Goal: Task Accomplishment & Management: Manage account settings

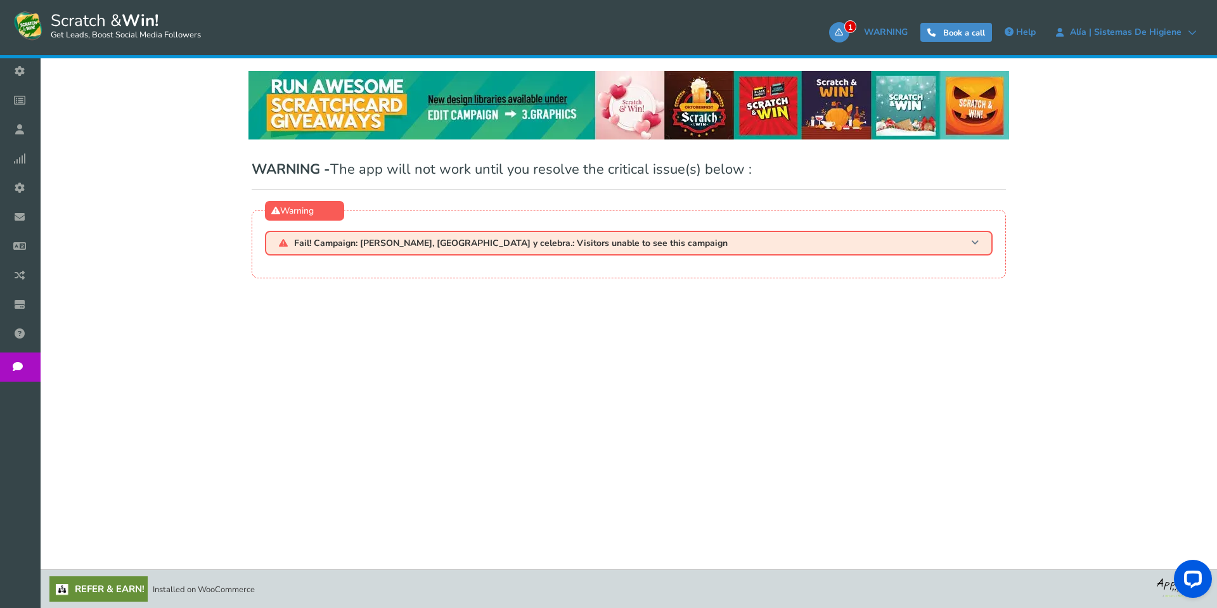
click at [603, 244] on span "Fail! Campaign: [PERSON_NAME], [GEOGRAPHIC_DATA] y celebra.: Visitors unable to…" at bounding box center [510, 243] width 433 height 10
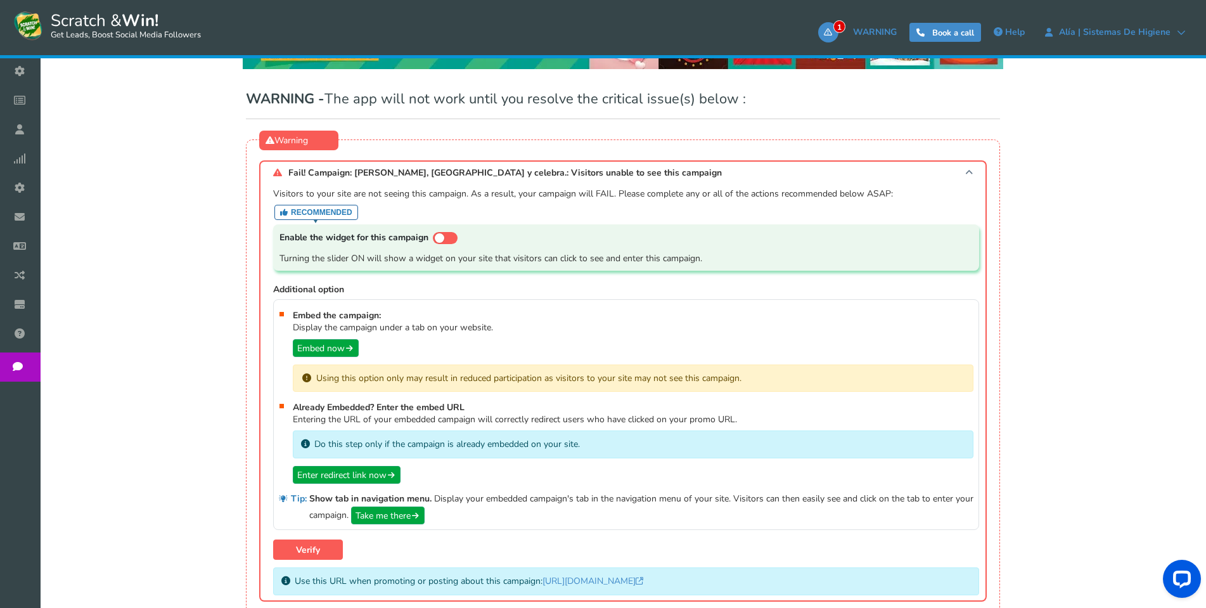
scroll to position [62, 0]
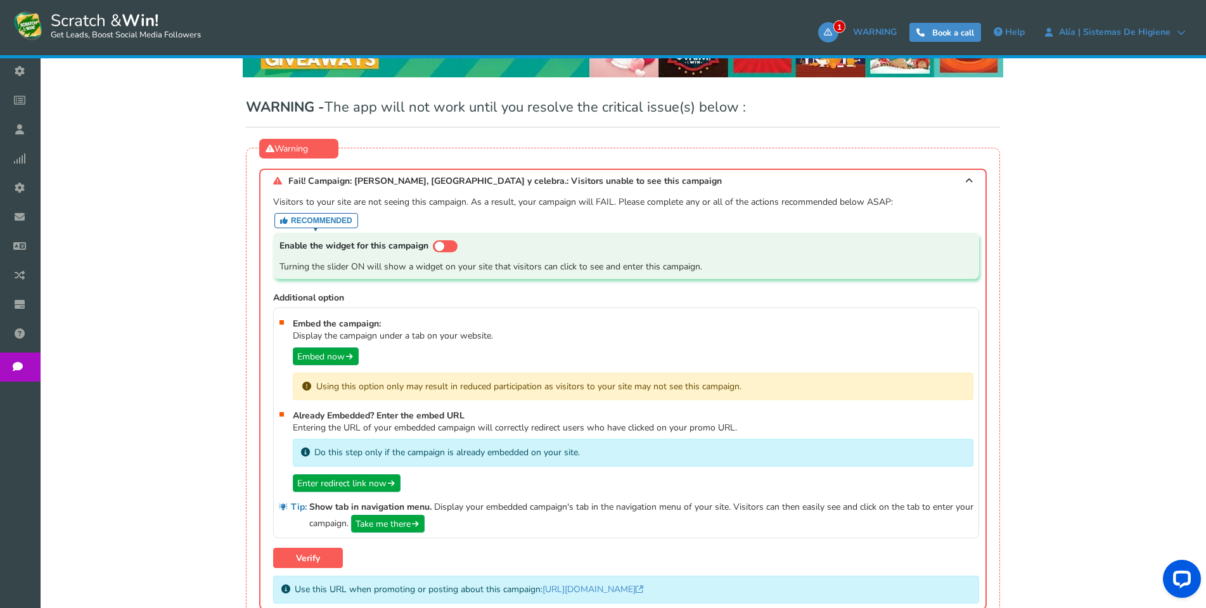
click at [1146, 260] on div "WARNING - The app will not work until you resolve the critical issue(s) below :…" at bounding box center [623, 368] width 1134 height 567
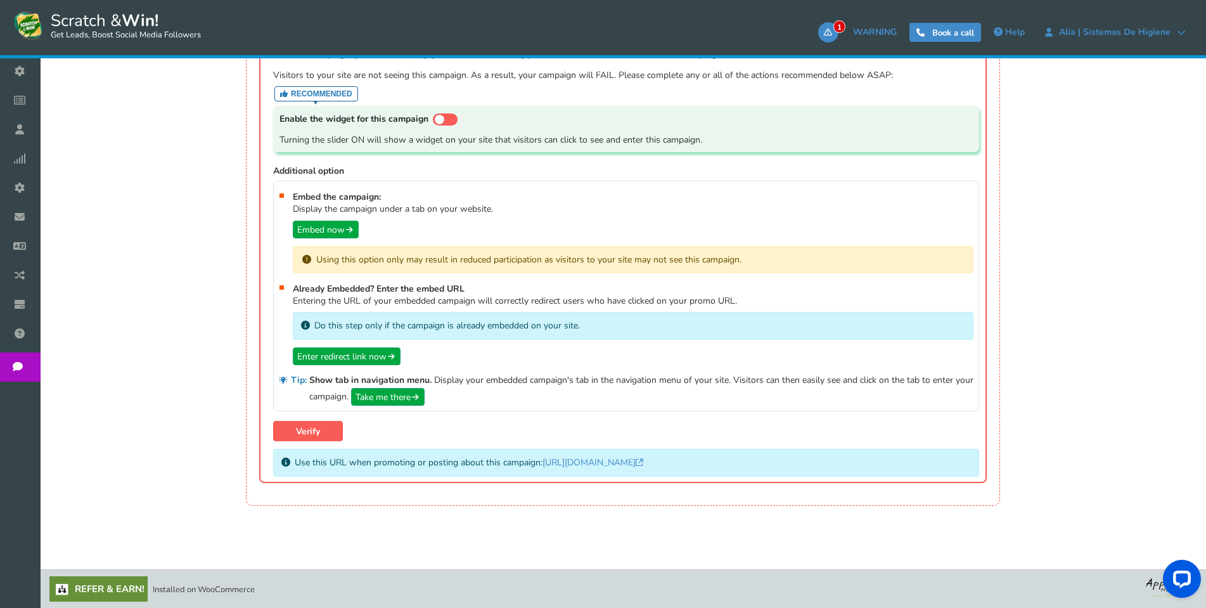
scroll to position [0, 0]
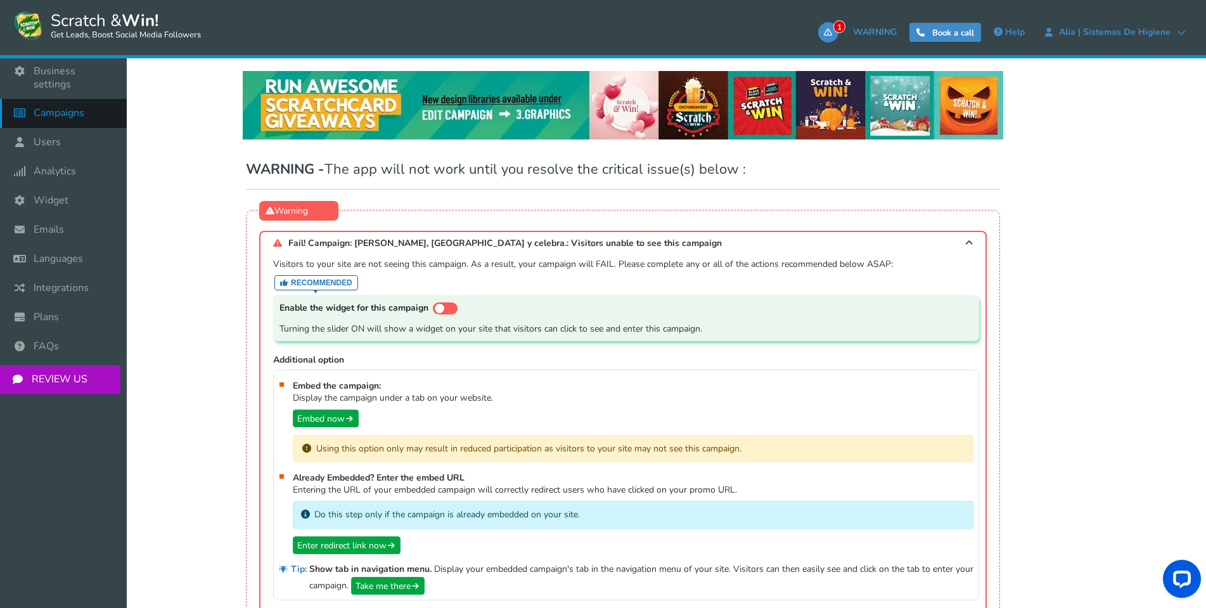
click at [39, 106] on span "Campaigns" at bounding box center [59, 112] width 51 height 13
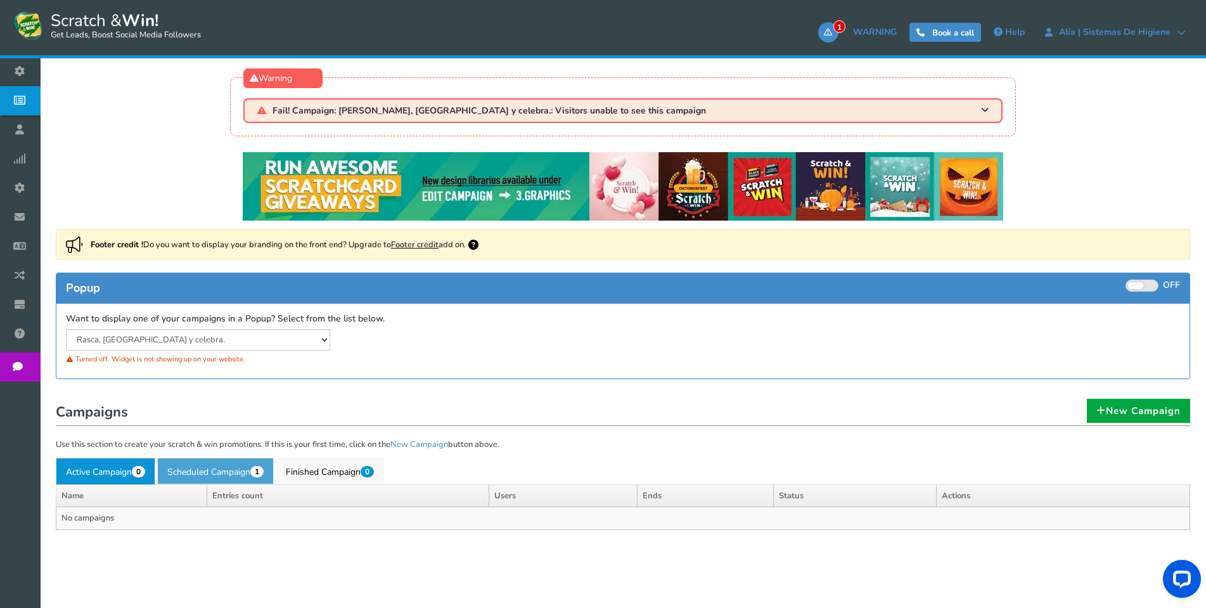
click at [221, 473] on link "Scheduled Campaign 1" at bounding box center [215, 471] width 117 height 27
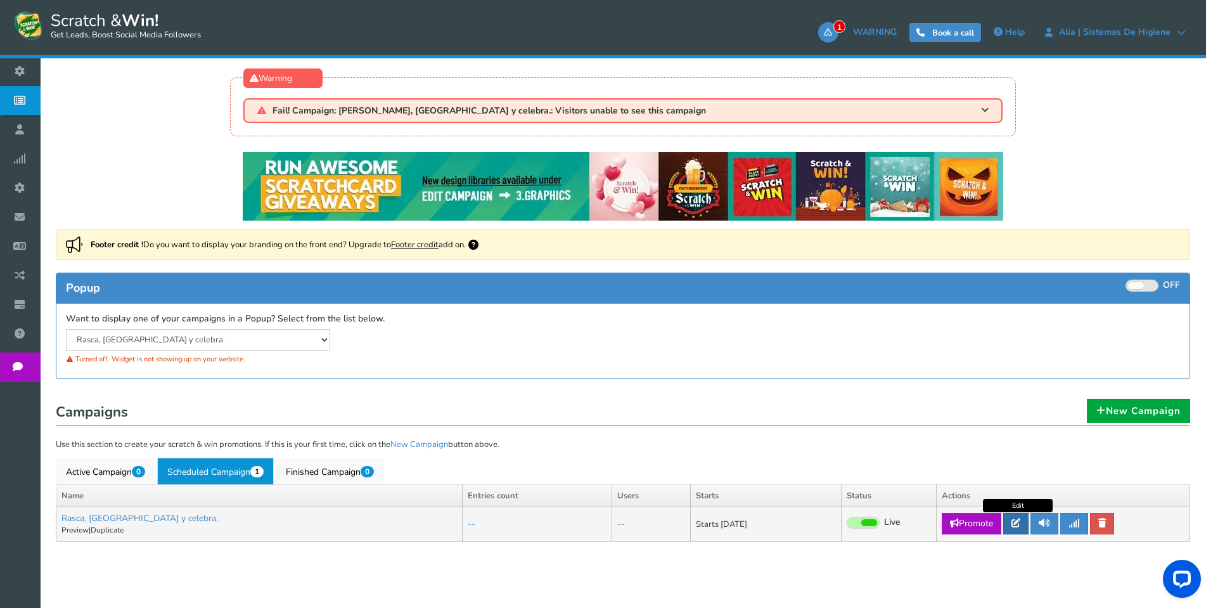
click at [1014, 524] on icon at bounding box center [1015, 522] width 9 height 9
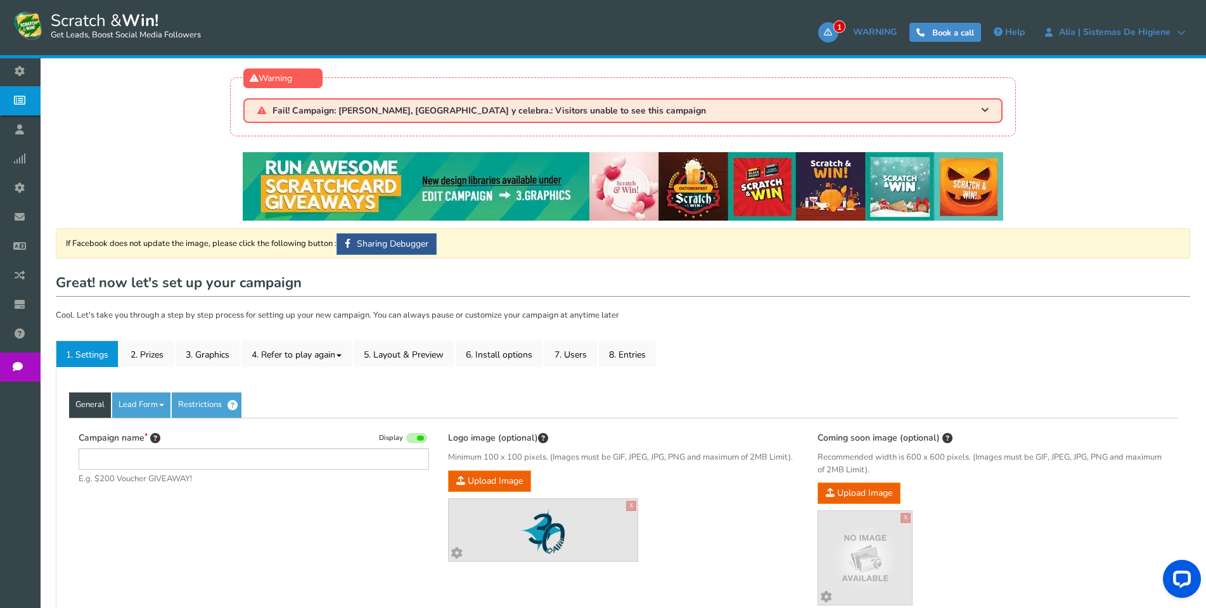
type input "Rasca, [GEOGRAPHIC_DATA] y celebra."
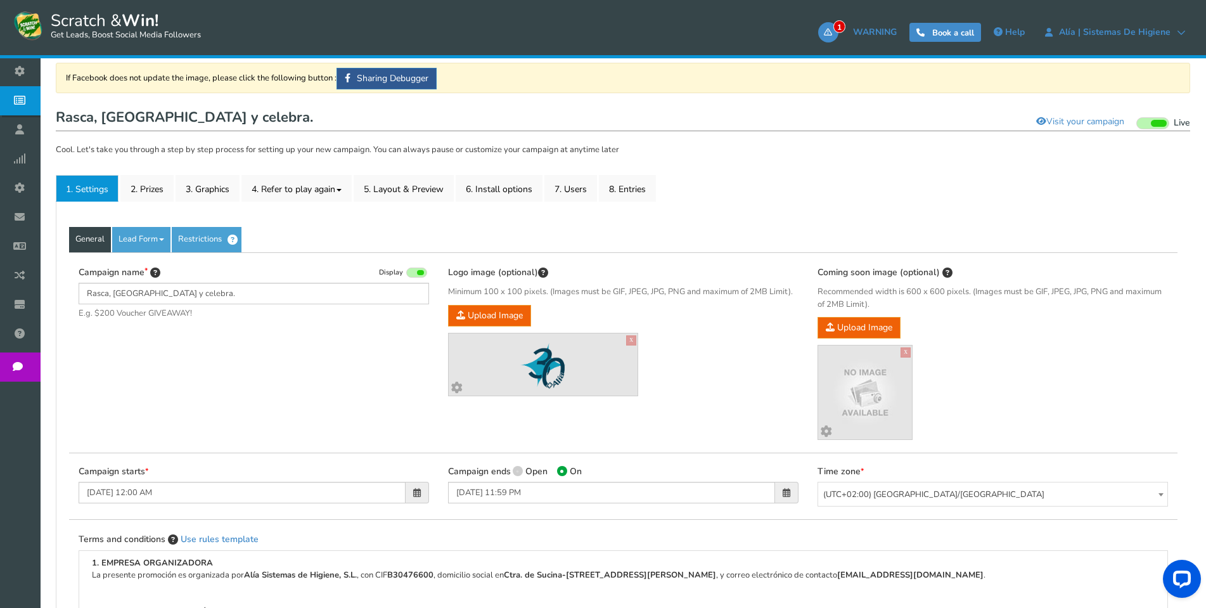
scroll to position [190, 0]
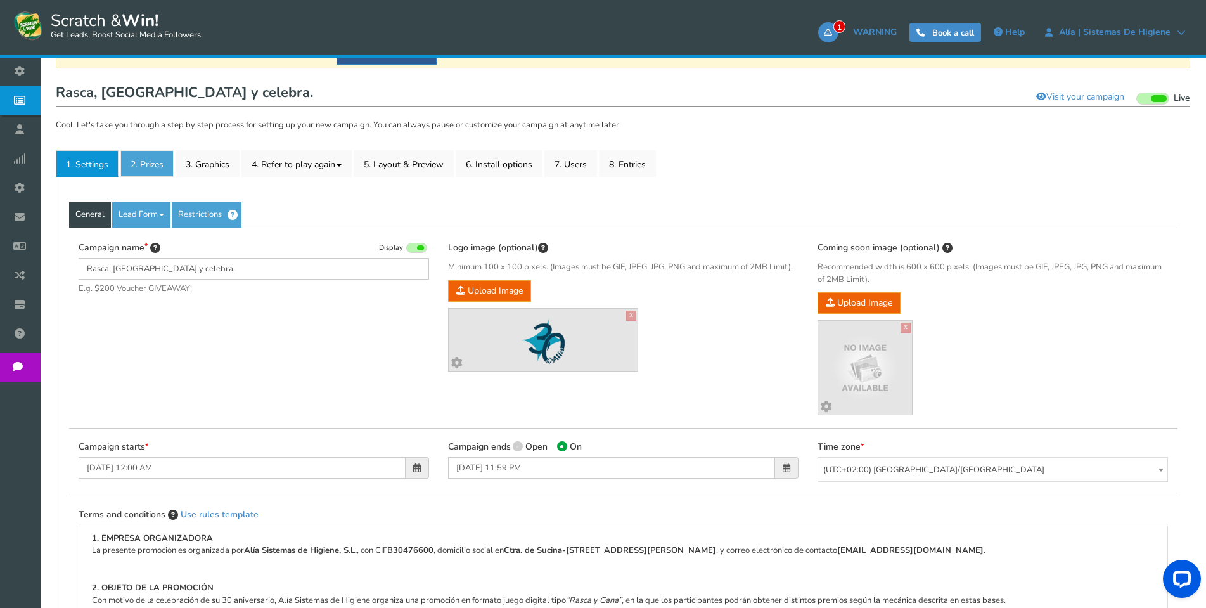
click at [153, 168] on link "2. Prizes" at bounding box center [146, 163] width 53 height 27
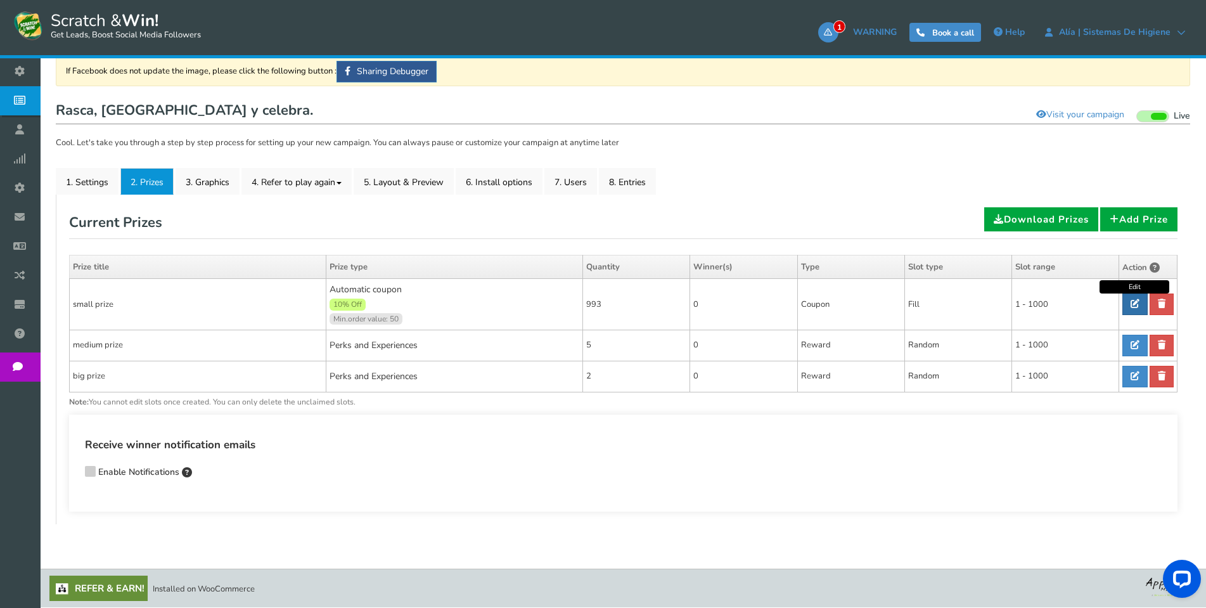
click at [1140, 297] on link at bounding box center [1134, 304] width 25 height 22
type input "small prize"
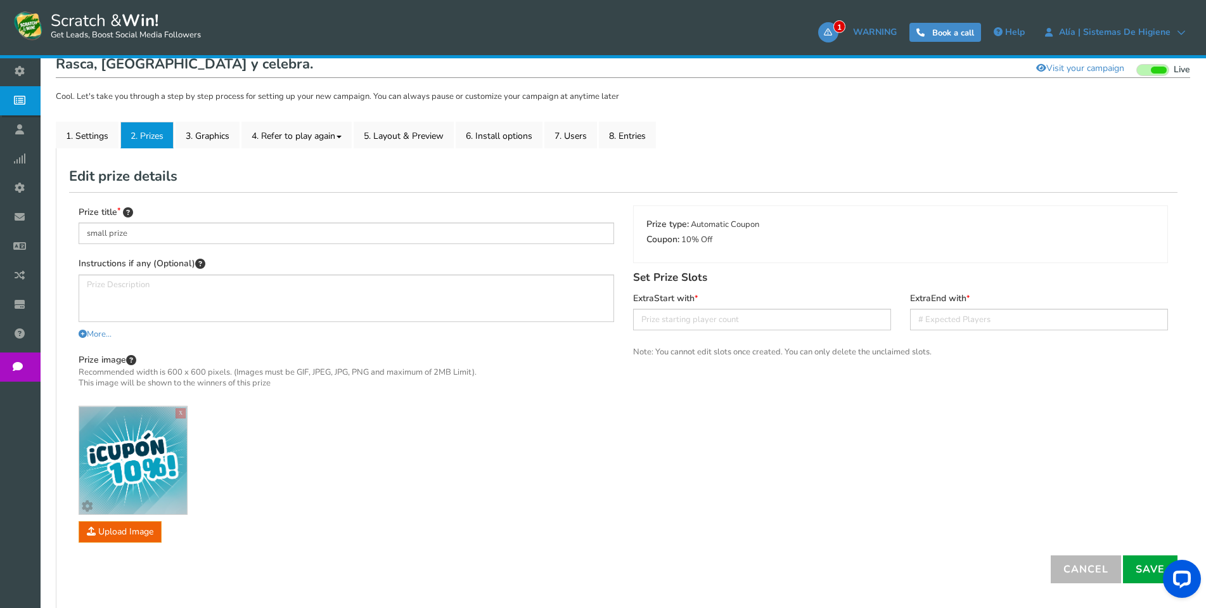
scroll to position [253, 0]
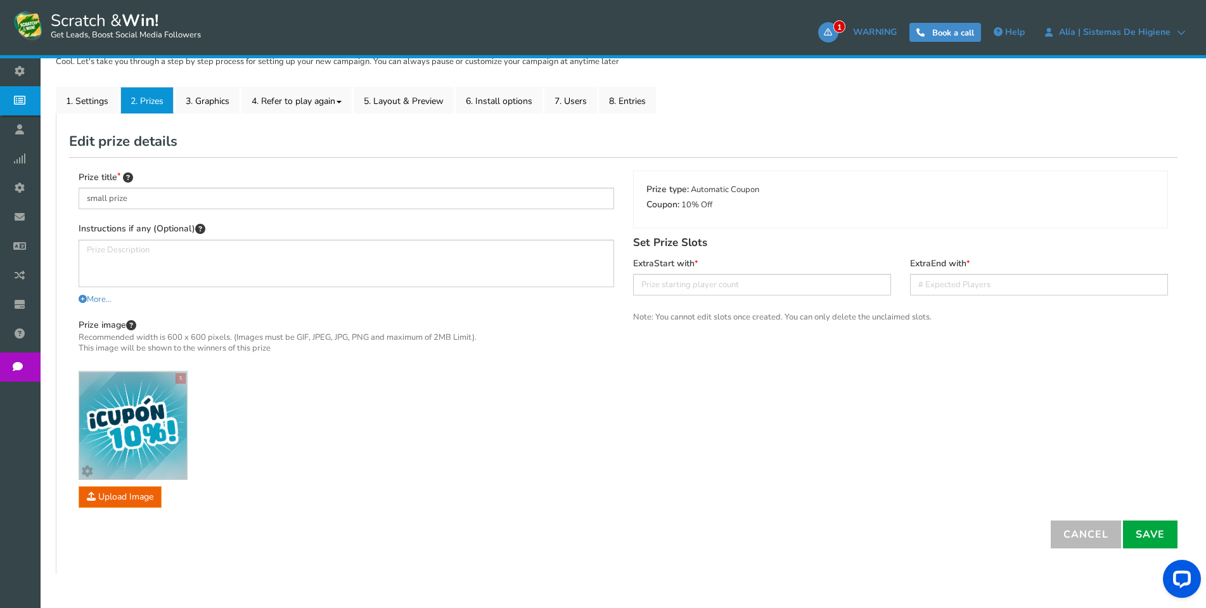
click at [967, 39] on link "Book a call" at bounding box center [945, 32] width 72 height 19
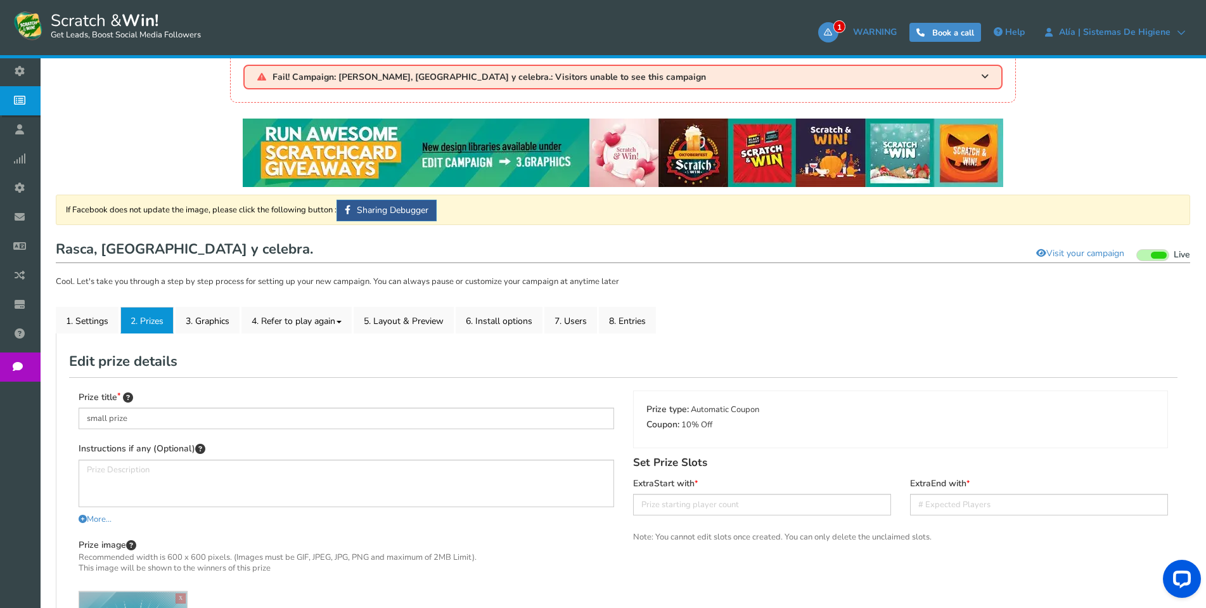
scroll to position [0, 0]
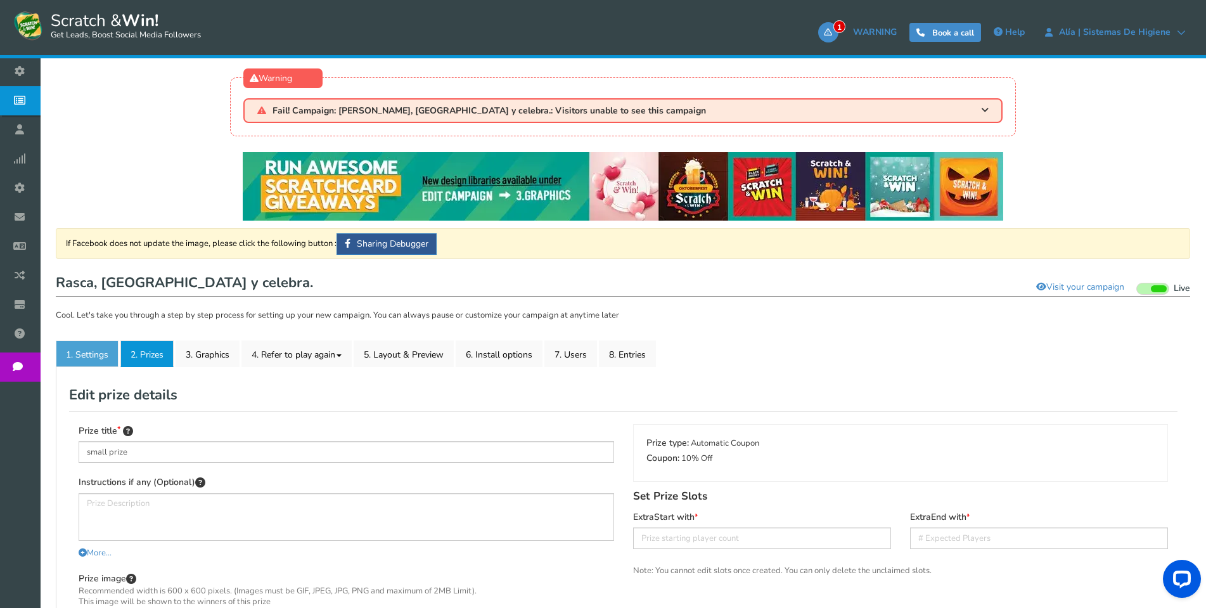
click at [94, 358] on link "1. Settings" at bounding box center [87, 353] width 63 height 27
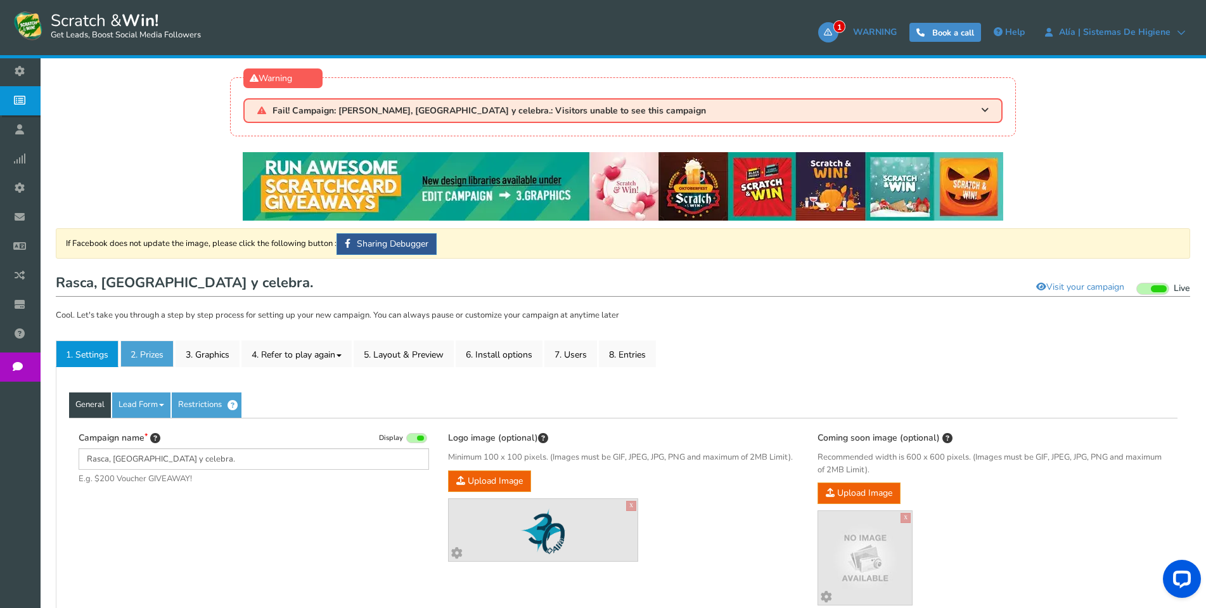
click at [160, 356] on link "2. Prizes" at bounding box center [146, 353] width 53 height 27
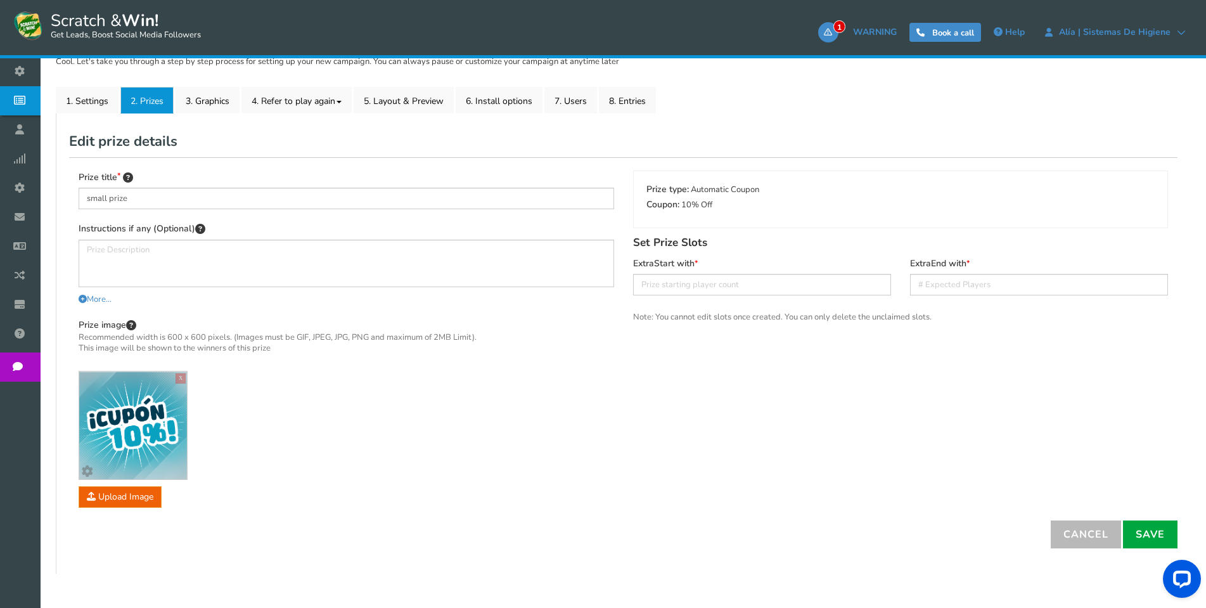
scroll to position [303, 0]
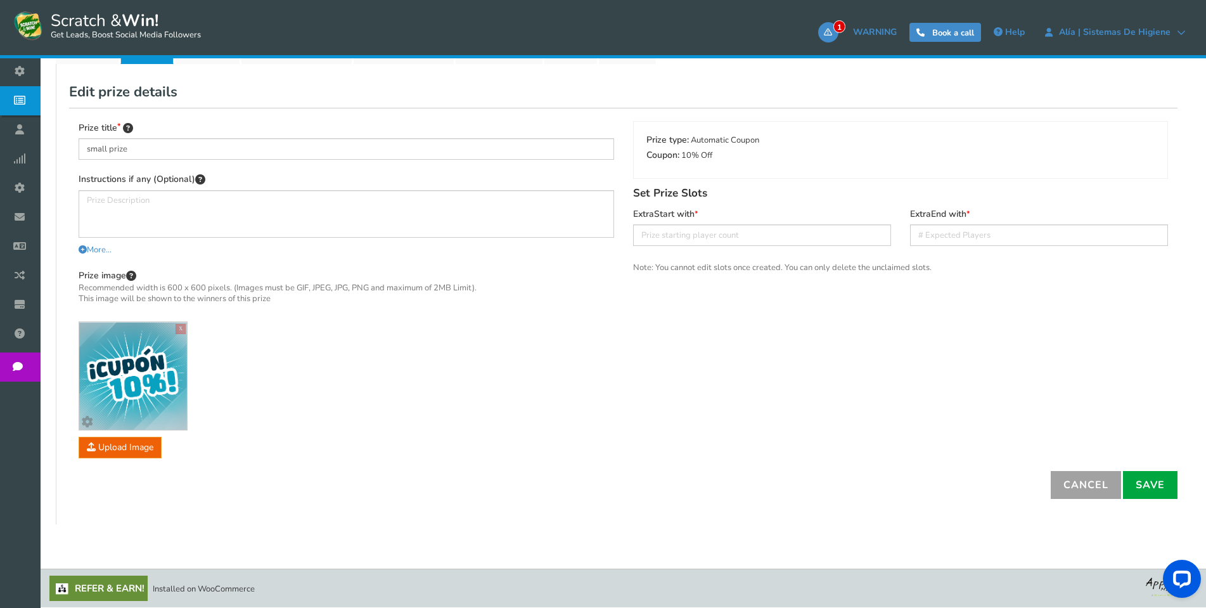
click at [1074, 473] on link "Cancel" at bounding box center [1086, 485] width 70 height 28
type input "0"
select select "Random"
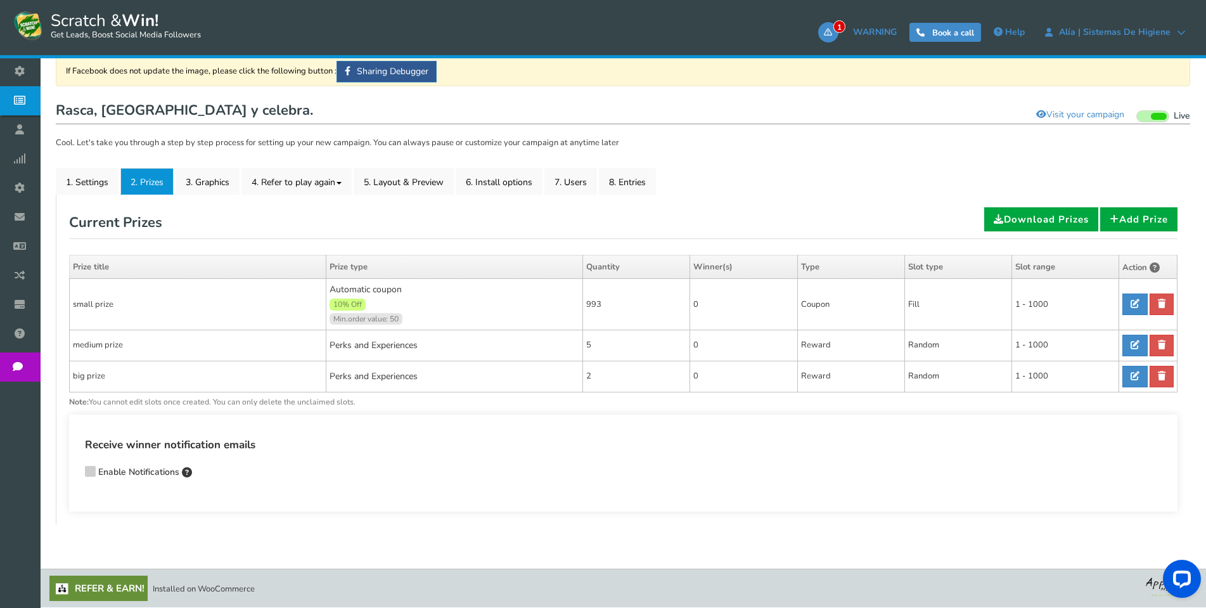
scroll to position [172, 0]
click at [1126, 220] on link "Add Prize" at bounding box center [1138, 219] width 77 height 24
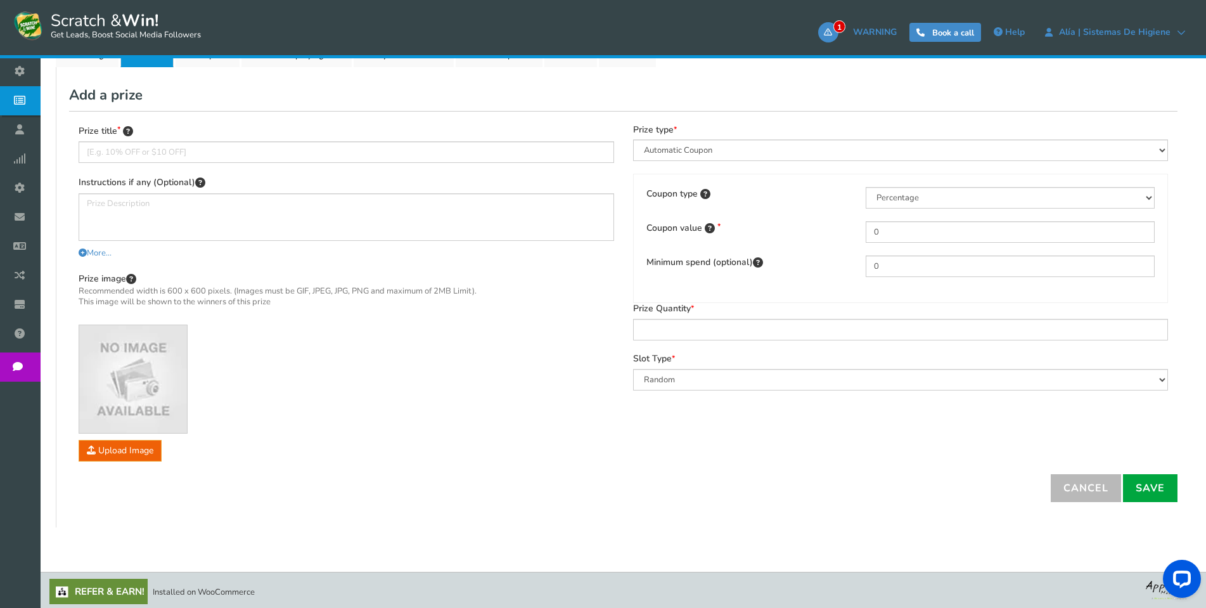
scroll to position [303, 0]
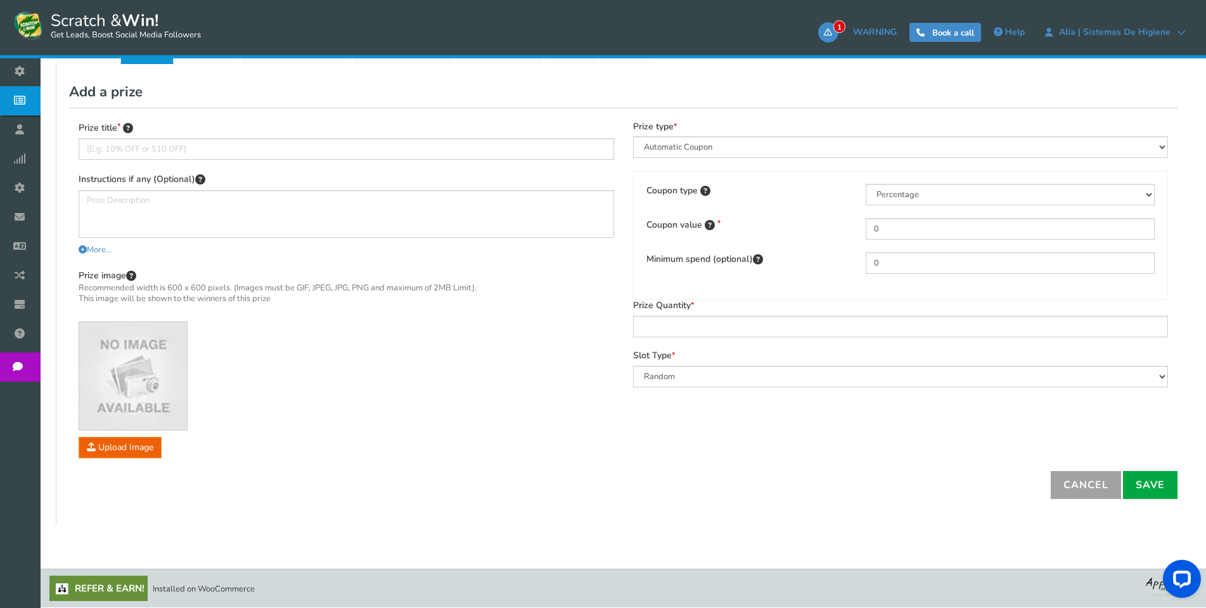
click at [1110, 490] on link "Cancel" at bounding box center [1086, 485] width 70 height 28
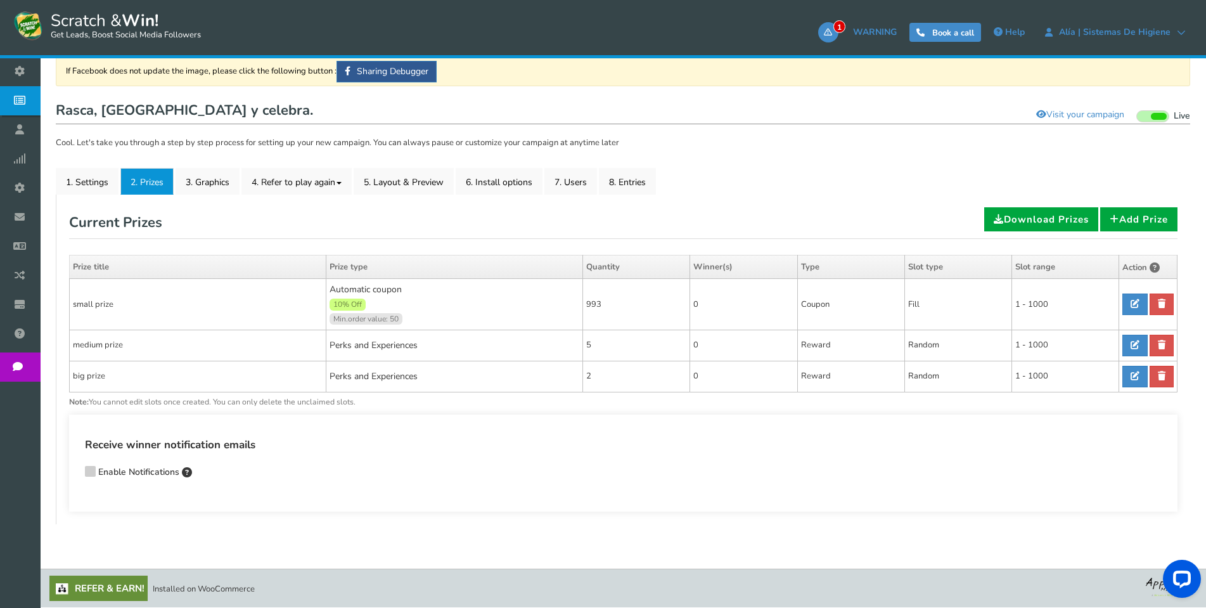
scroll to position [172, 0]
